Goal: Check status: Check status

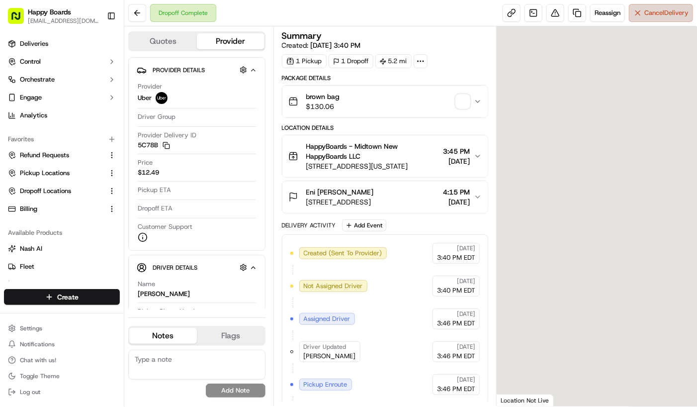
click at [649, 11] on span "Cancel Delivery" at bounding box center [666, 12] width 44 height 9
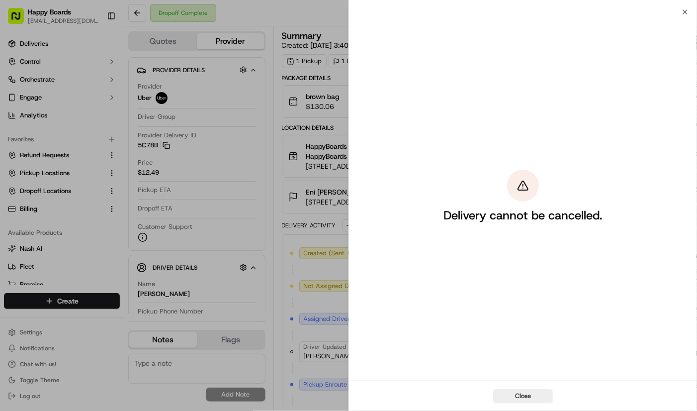
click at [529, 395] on button "Close" at bounding box center [523, 396] width 60 height 14
